Goal: Transaction & Acquisition: Purchase product/service

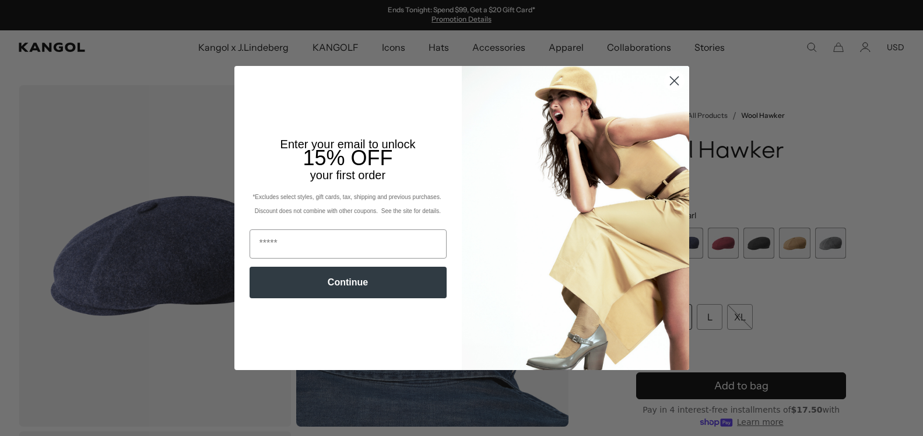
click at [673, 78] on circle "Close dialog" at bounding box center [673, 80] width 19 height 19
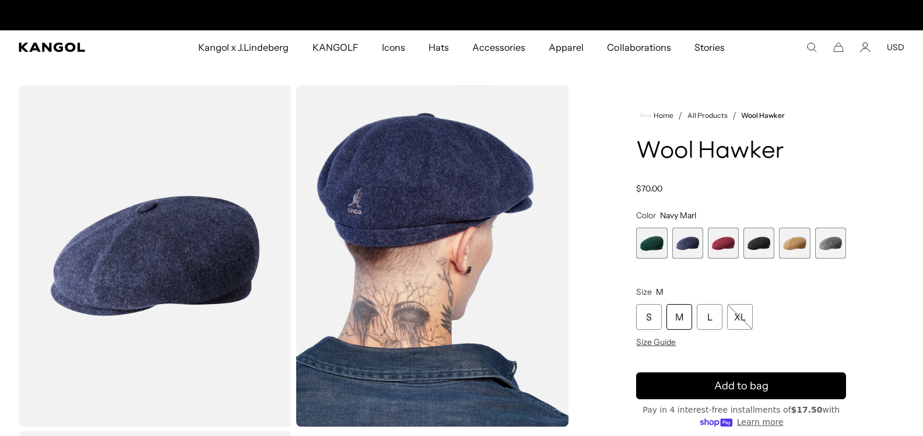
scroll to position [0, 240]
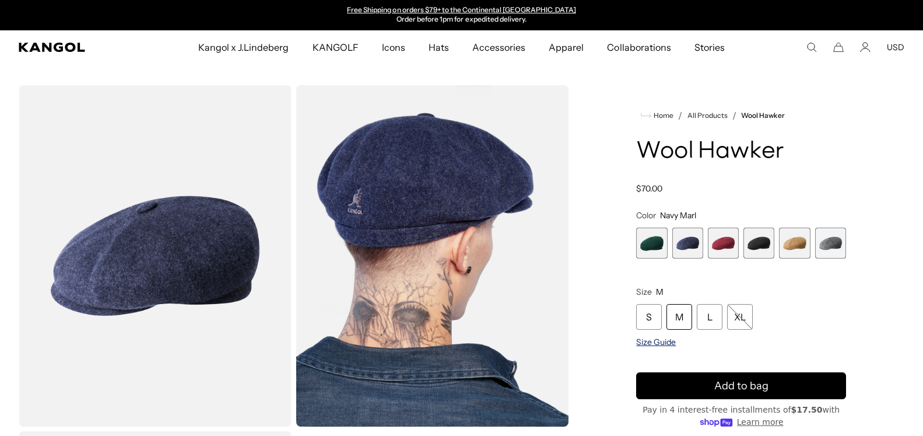
click at [648, 344] on span "Size Guide" at bounding box center [656, 342] width 40 height 11
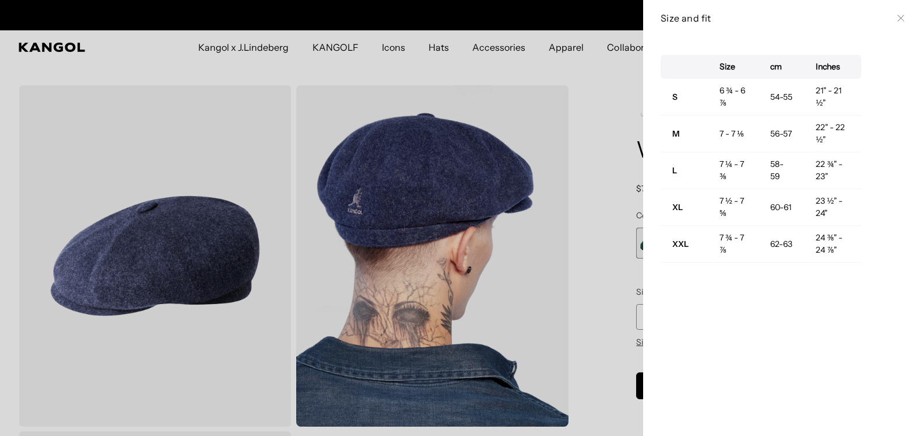
scroll to position [0, 0]
click at [590, 83] on div at bounding box center [461, 218] width 923 height 436
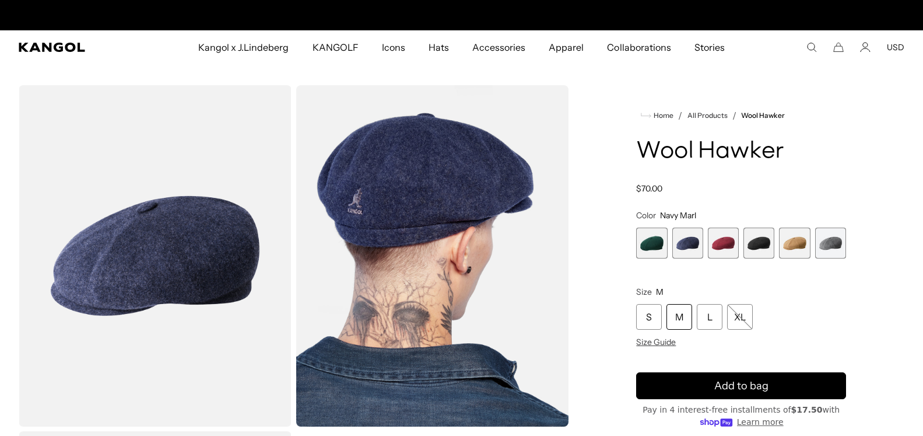
scroll to position [0, 240]
click at [650, 246] on span "1 of 6" at bounding box center [651, 243] width 31 height 31
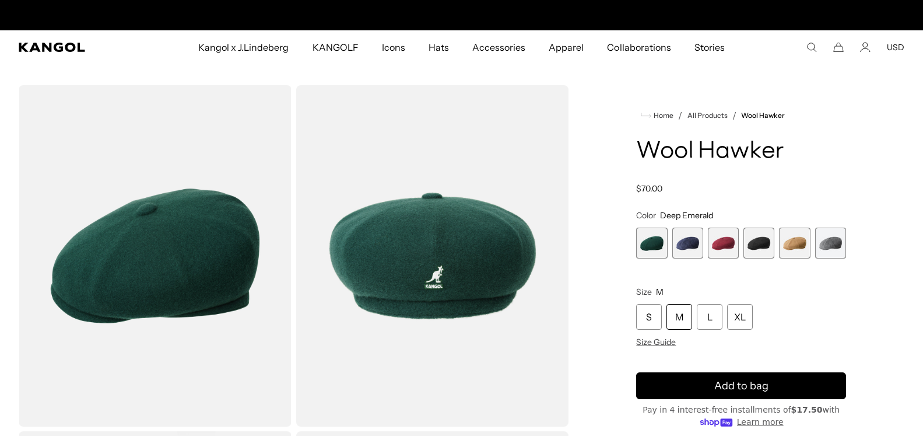
scroll to position [0, 240]
click at [685, 247] on span "2 of 6" at bounding box center [688, 243] width 31 height 31
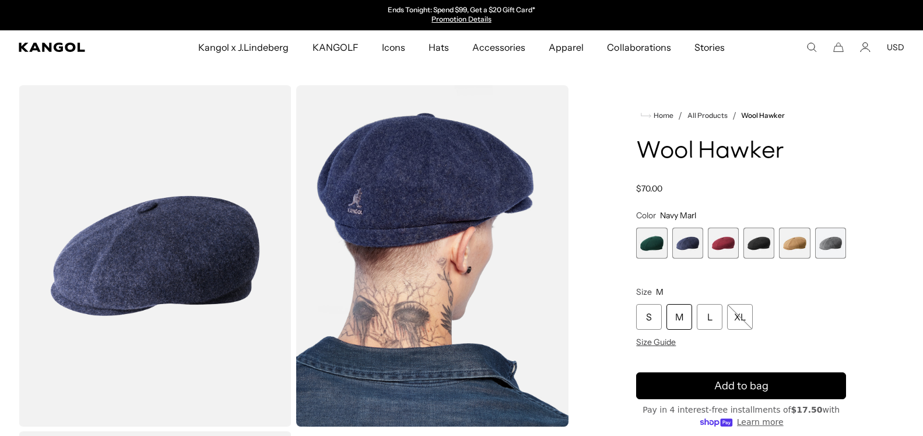
click at [725, 242] on span "3 of 6" at bounding box center [723, 243] width 31 height 31
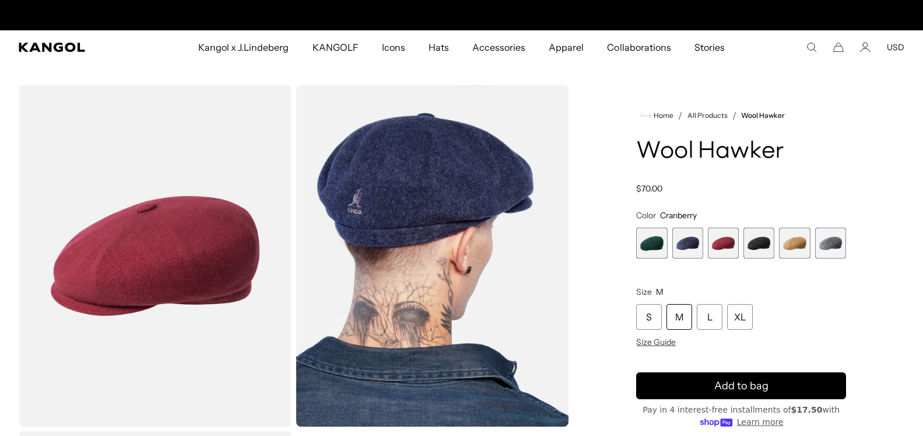
scroll to position [0, 240]
click at [758, 242] on span "4 of 6" at bounding box center [759, 243] width 31 height 31
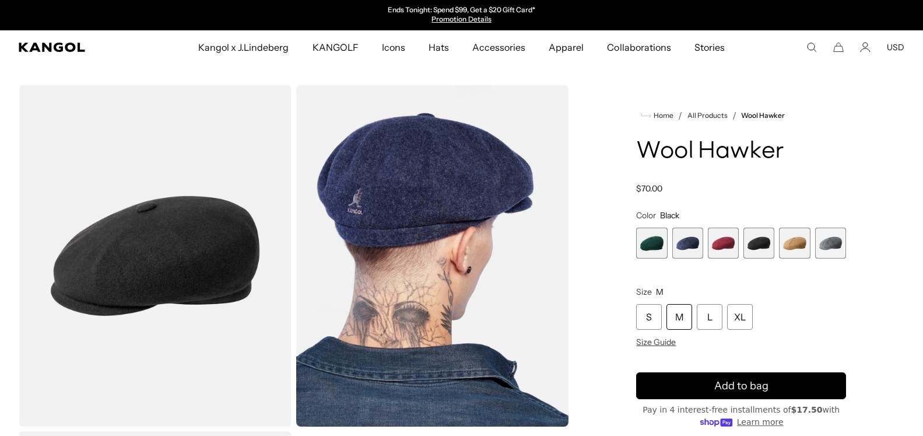
click at [793, 246] on span "5 of 6" at bounding box center [794, 243] width 31 height 31
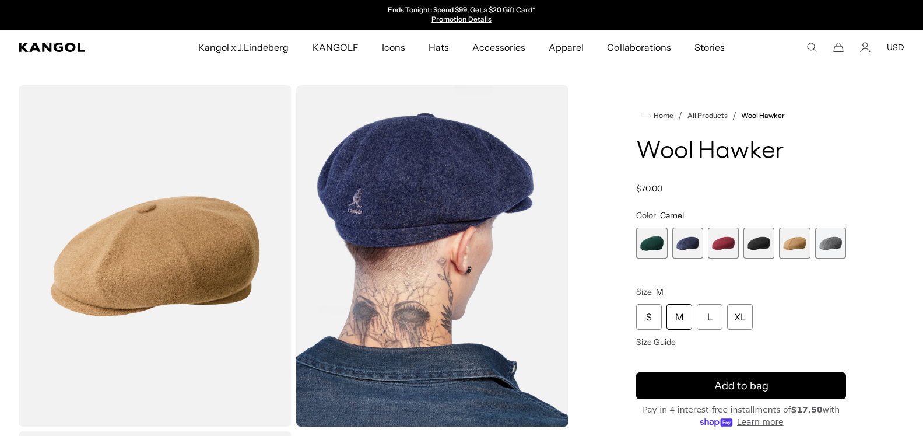
click at [855, 236] on div "Home / All Products / Wool Hawker Wool Hawker Regular price $70.00 Regular pric…" at bounding box center [741, 428] width 327 height 687
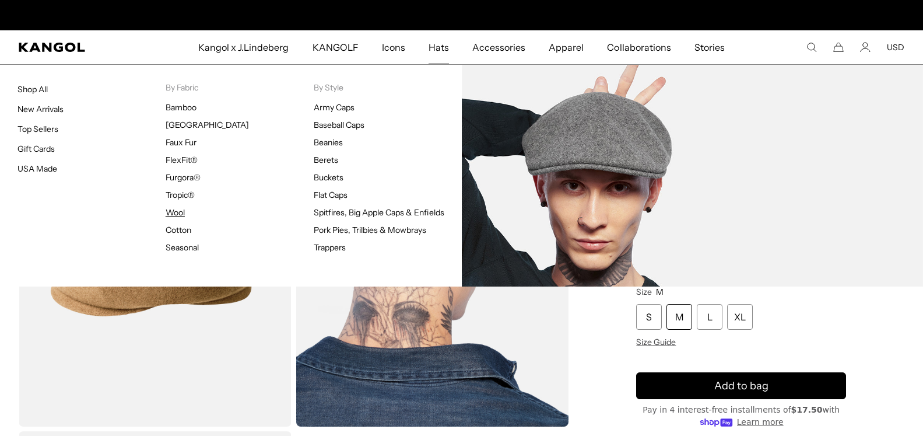
scroll to position [0, 240]
click at [173, 215] on link "Wool" at bounding box center [175, 212] width 19 height 11
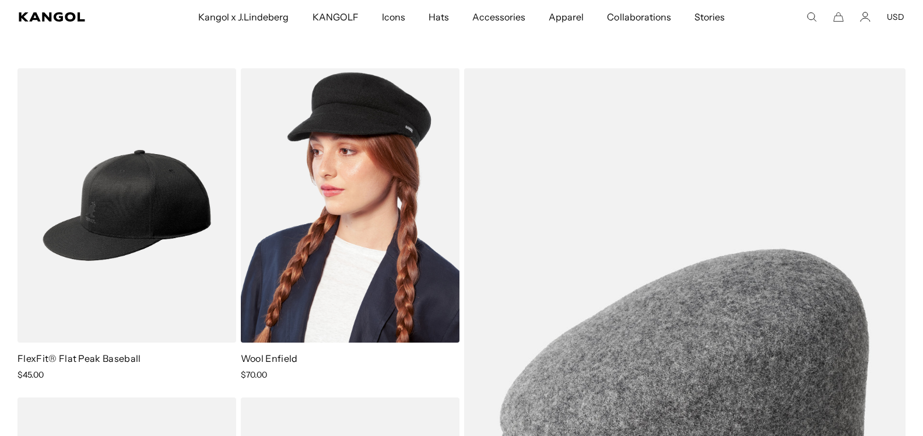
click at [369, 257] on img at bounding box center [350, 205] width 219 height 274
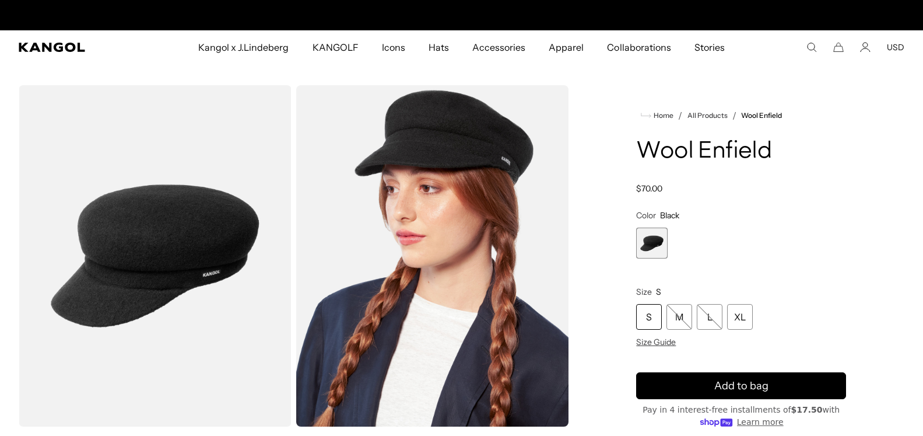
scroll to position [0, 240]
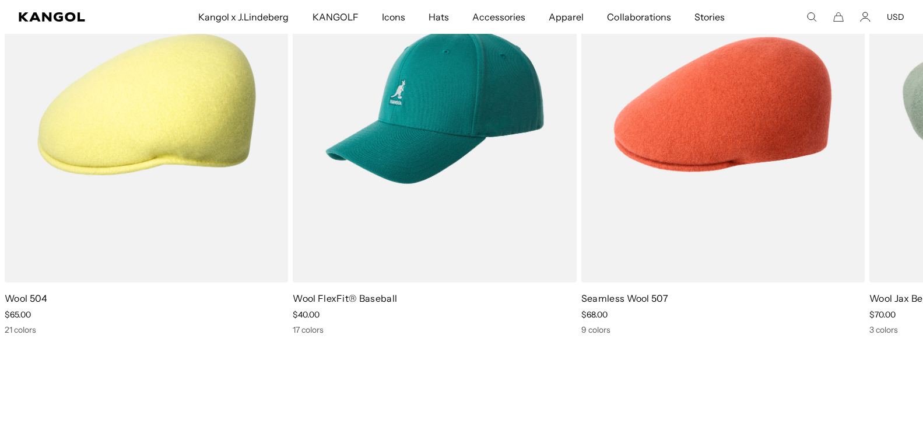
drag, startPoint x: 929, startPoint y: 19, endPoint x: 929, endPoint y: -23, distance: 42.0
